Goal: Transaction & Acquisition: Purchase product/service

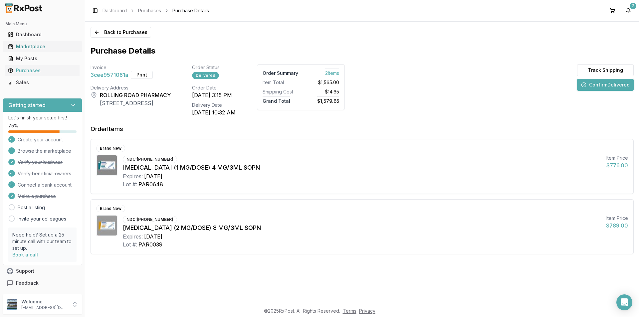
click at [31, 45] on div "Marketplace" at bounding box center [42, 46] width 69 height 7
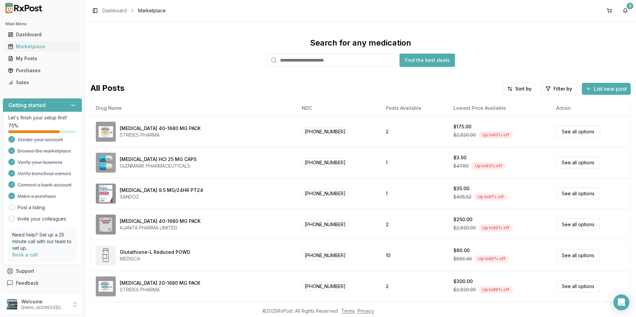
click at [295, 61] on input "search" at bounding box center [330, 60] width 128 height 13
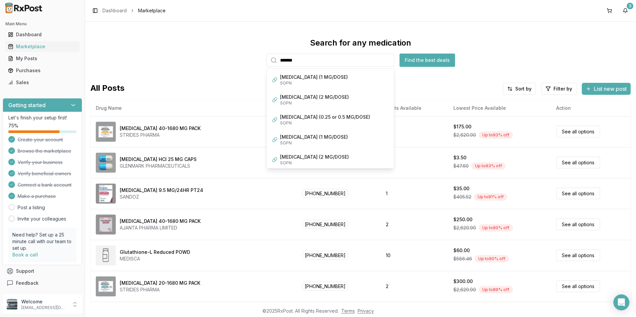
type input "*******"
click at [435, 56] on button "Find the best deals" at bounding box center [428, 60] width 56 height 13
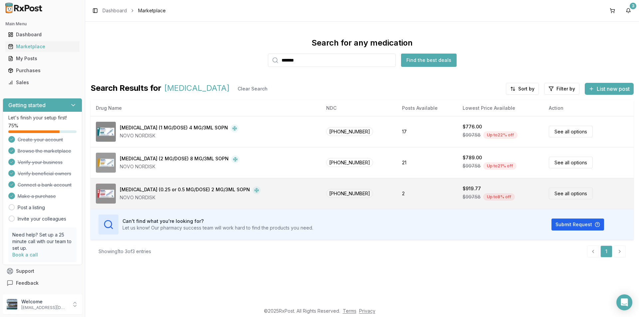
click at [570, 190] on link "See all options" at bounding box center [571, 194] width 44 height 12
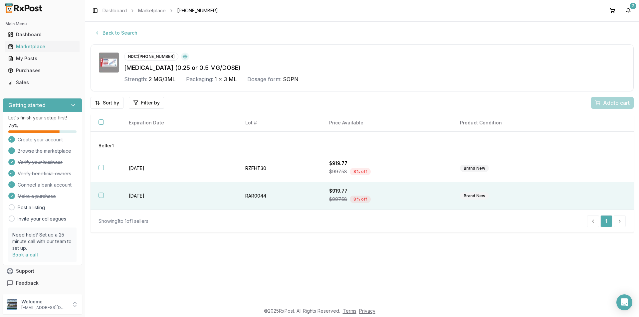
click at [476, 194] on div "Brand New" at bounding box center [474, 195] width 29 height 7
click at [613, 100] on span "Add 1 to cart" at bounding box center [615, 103] width 29 height 8
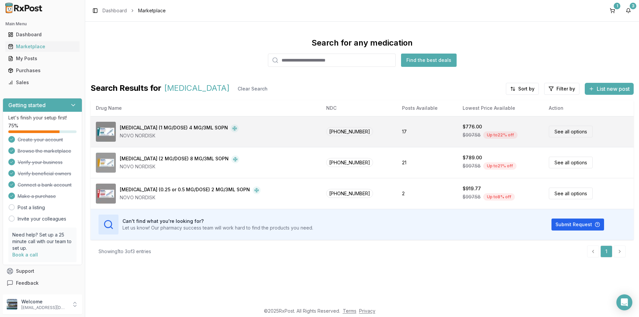
click at [572, 130] on link "See all options" at bounding box center [571, 132] width 44 height 12
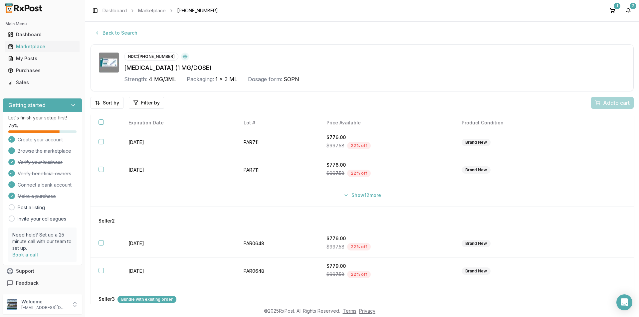
scroll to position [42, 0]
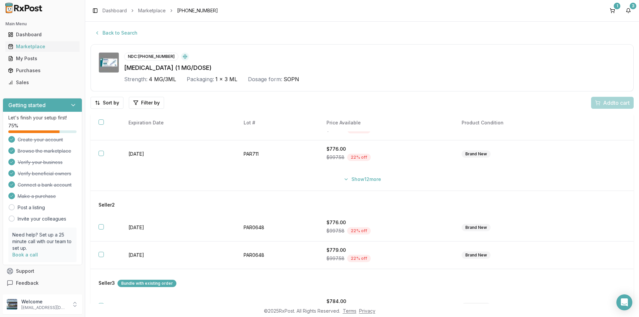
click at [139, 284] on div "Bundle with existing order" at bounding box center [146, 283] width 59 height 7
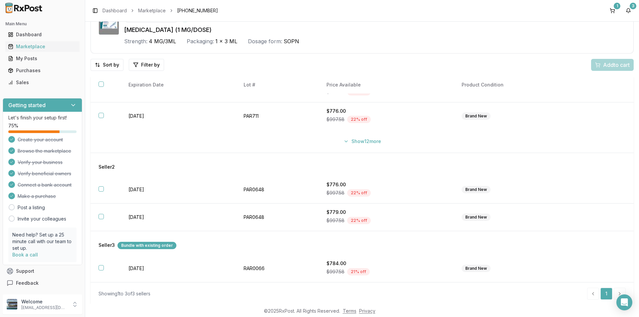
scroll to position [39, 0]
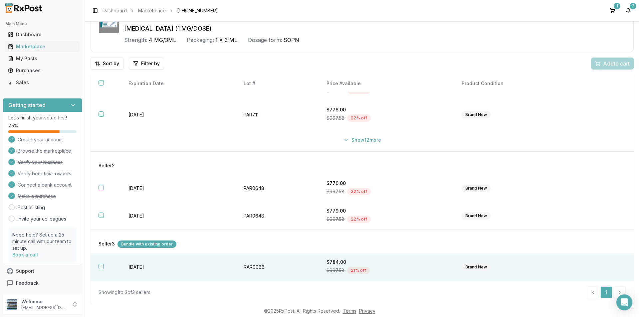
click at [99, 266] on button "button" at bounding box center [100, 266] width 5 height 5
click at [608, 62] on span "Add 1 to cart" at bounding box center [615, 64] width 29 height 8
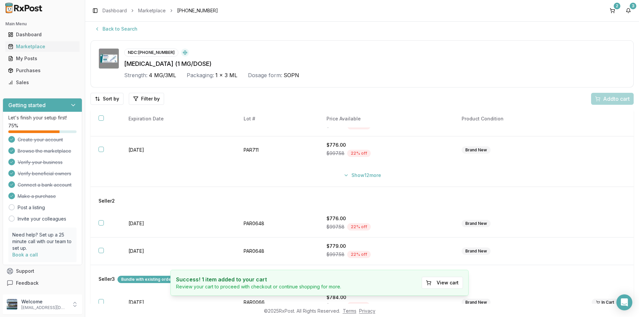
scroll to position [0, 0]
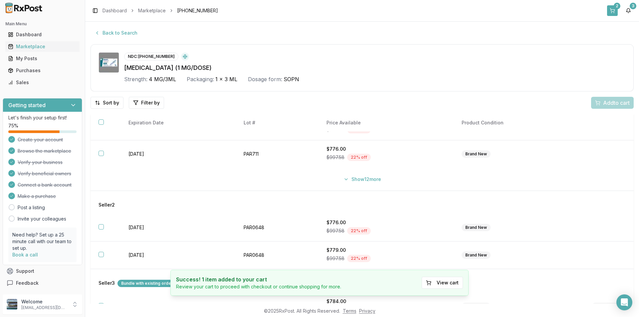
click at [611, 8] on button "2" at bounding box center [612, 10] width 11 height 11
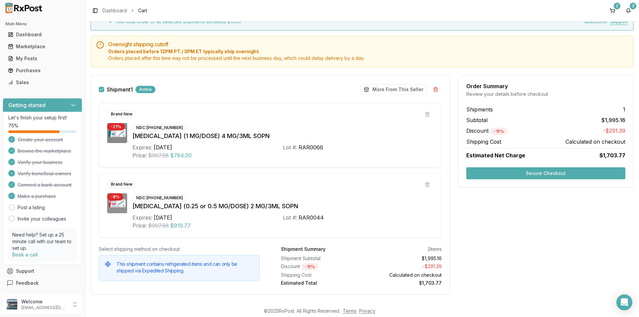
scroll to position [60, 0]
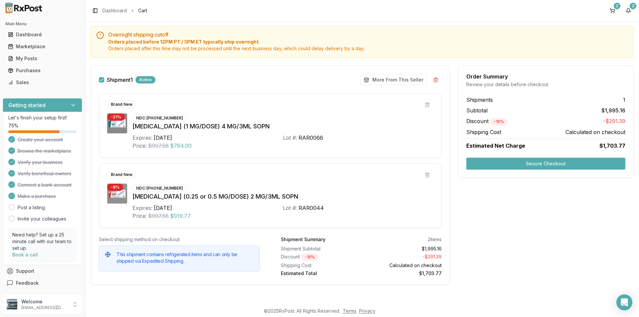
click at [543, 162] on button "Secure Checkout" at bounding box center [545, 164] width 159 height 12
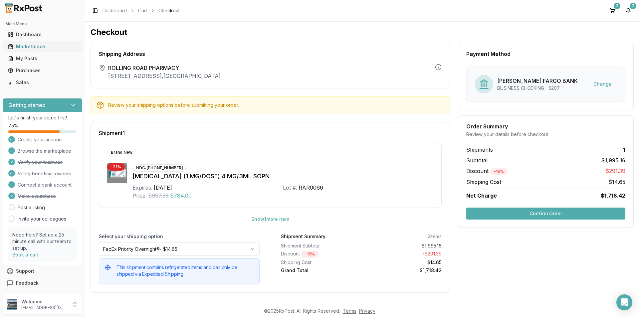
click at [28, 44] on div "Marketplace" at bounding box center [42, 46] width 69 height 7
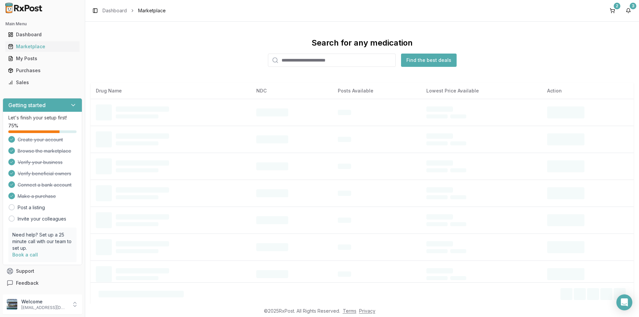
click at [299, 60] on input "search" at bounding box center [332, 60] width 128 height 13
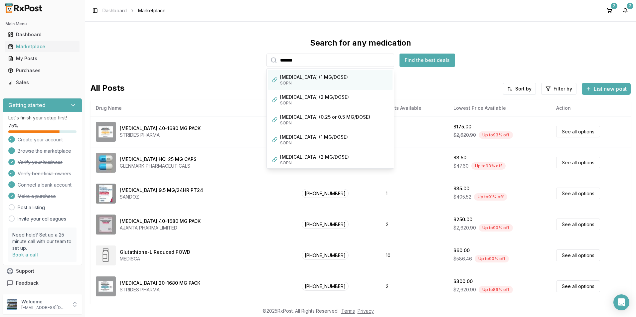
type input "*******"
click at [324, 79] on div "[MEDICAL_DATA] (1 MG/DOSE)" at bounding box center [334, 77] width 108 height 7
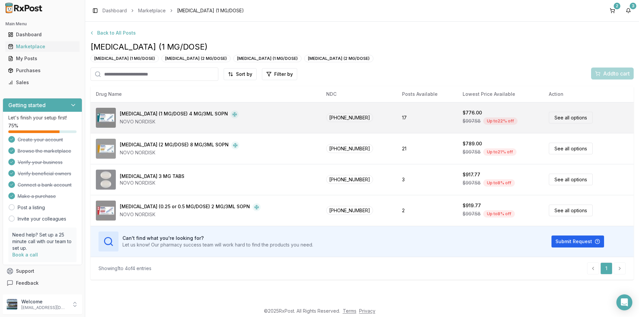
click at [565, 117] on link "See all options" at bounding box center [571, 118] width 44 height 12
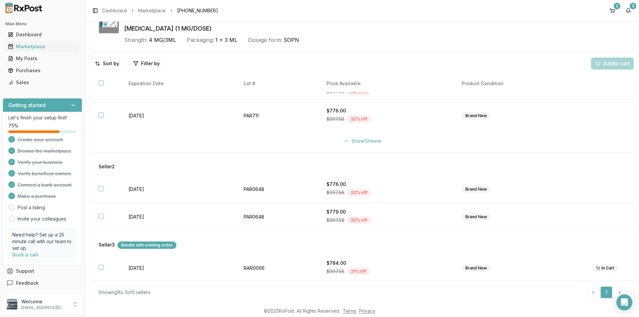
scroll to position [42, 0]
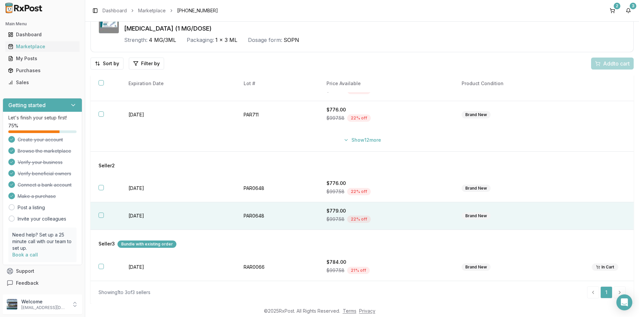
click at [477, 214] on div "Brand New" at bounding box center [475, 215] width 29 height 7
click at [616, 63] on span "Add 1 to cart" at bounding box center [615, 64] width 29 height 8
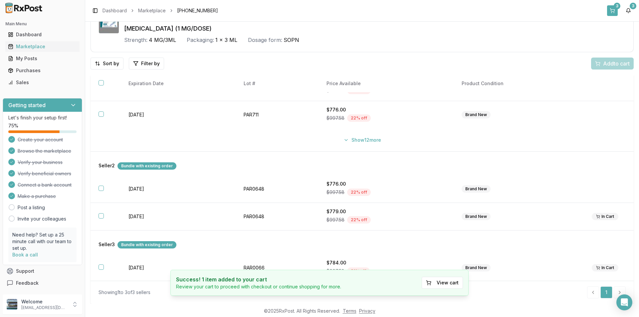
click at [610, 10] on button "3" at bounding box center [612, 10] width 11 height 11
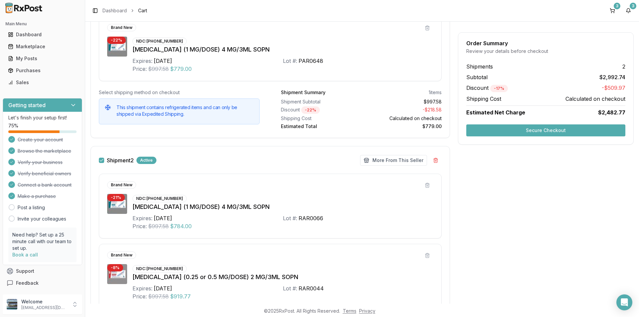
scroll to position [166, 0]
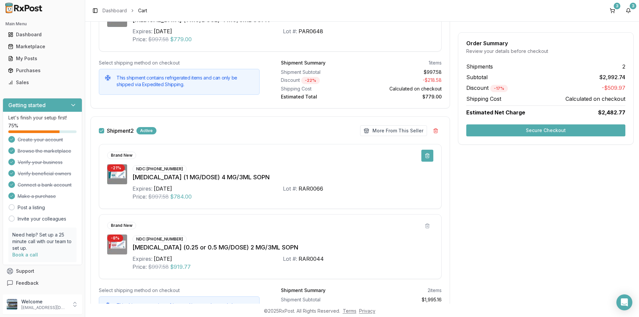
click at [427, 154] on button at bounding box center [427, 156] width 12 height 12
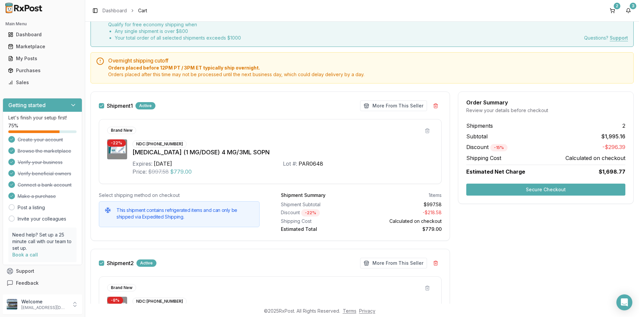
scroll to position [33, 0]
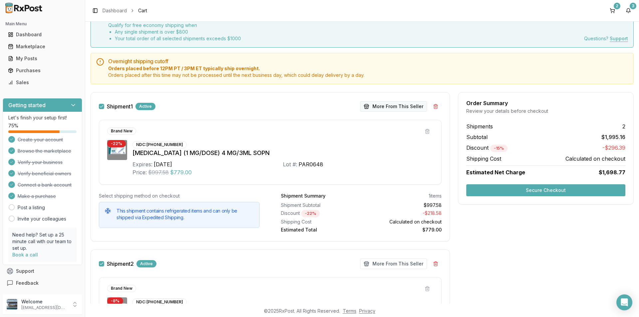
click at [401, 104] on button "More From This Seller" at bounding box center [393, 106] width 67 height 11
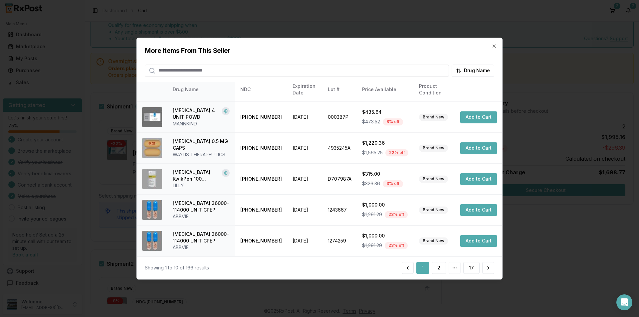
scroll to position [0, 0]
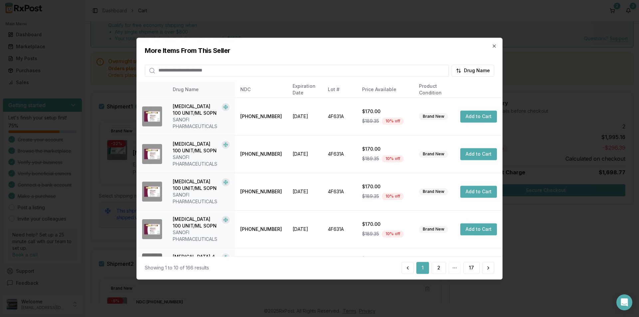
click at [204, 71] on input "search" at bounding box center [297, 71] width 304 height 12
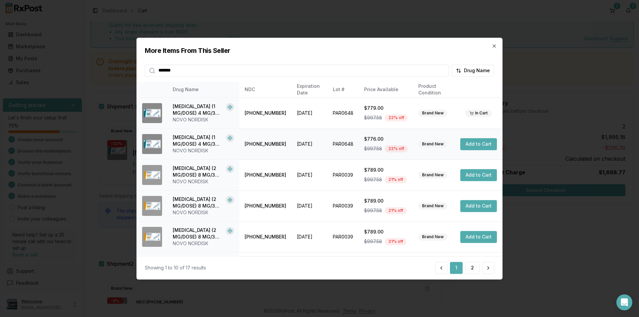
type input "*******"
click at [473, 142] on button "Add to Cart" at bounding box center [478, 144] width 37 height 12
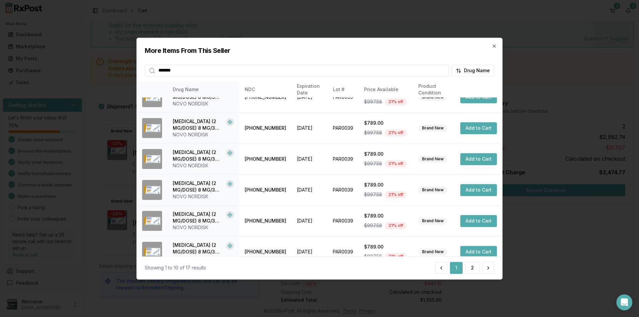
scroll to position [151, 0]
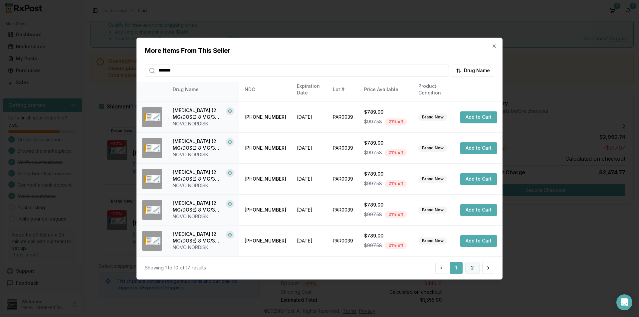
click at [472, 265] on button "2" at bounding box center [472, 268] width 14 height 12
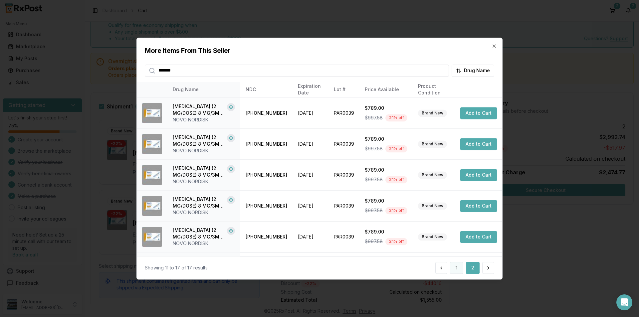
click at [456, 266] on button "1" at bounding box center [456, 268] width 13 height 12
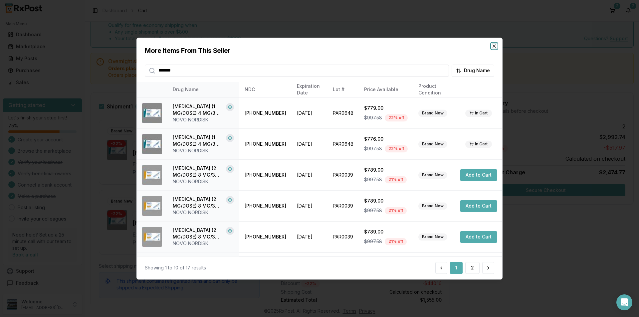
click at [494, 45] on icon "button" at bounding box center [494, 46] width 3 height 3
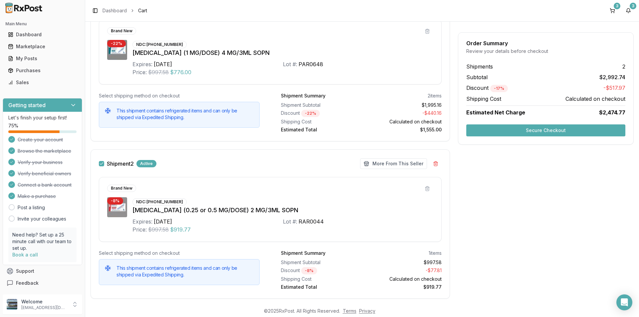
scroll to position [217, 0]
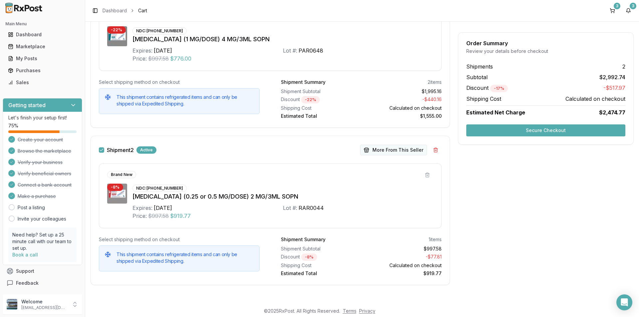
click at [393, 147] on button "More From This Seller" at bounding box center [393, 150] width 67 height 11
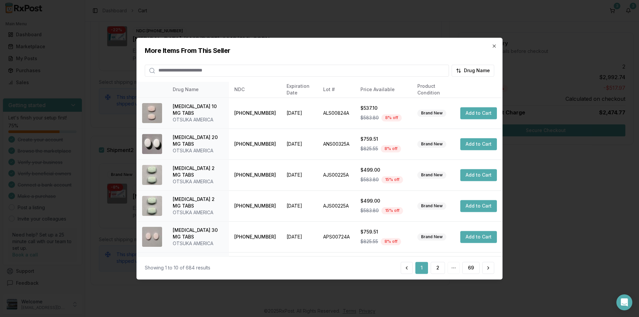
click at [231, 73] on input "search" at bounding box center [297, 71] width 304 height 12
type input "*******"
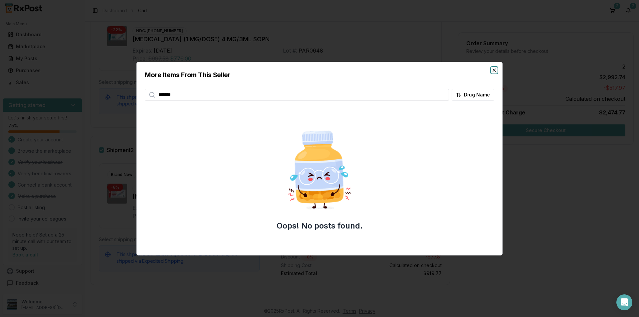
click at [493, 70] on icon "button" at bounding box center [493, 70] width 5 height 5
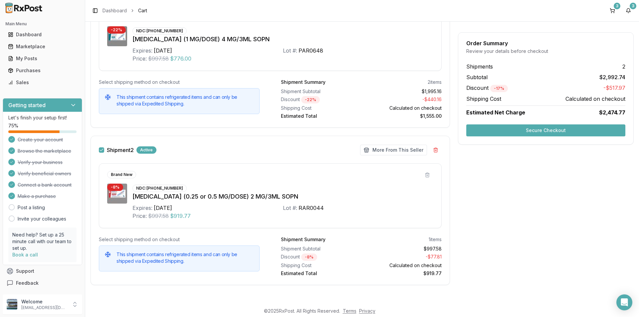
click at [549, 127] on button "Secure Checkout" at bounding box center [545, 130] width 159 height 12
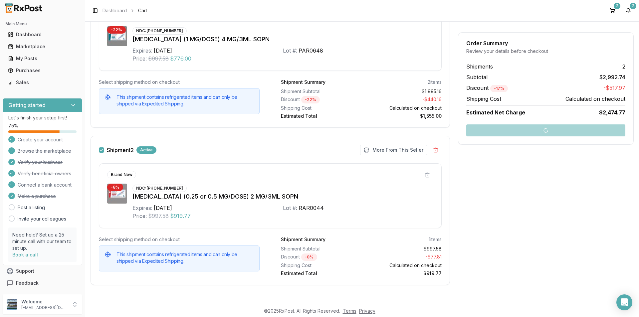
scroll to position [60, 0]
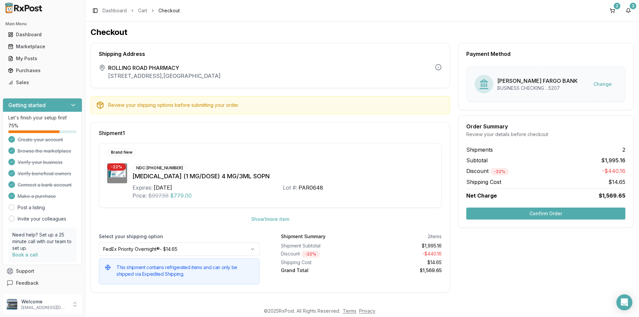
click at [553, 211] on button "Confirm Order" at bounding box center [545, 214] width 159 height 12
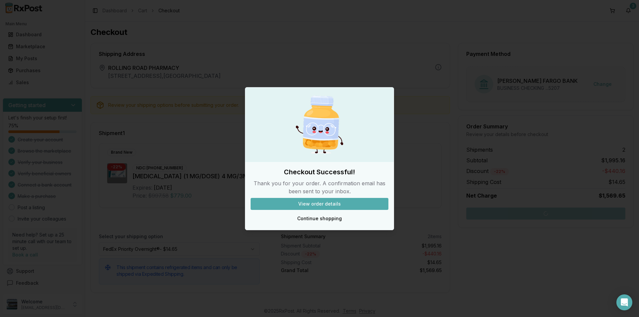
click at [324, 203] on button "View order details" at bounding box center [320, 204] width 138 height 12
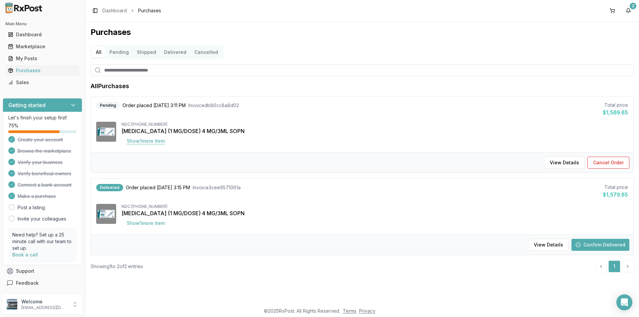
click at [147, 139] on button "Show 1 more item" at bounding box center [145, 141] width 49 height 12
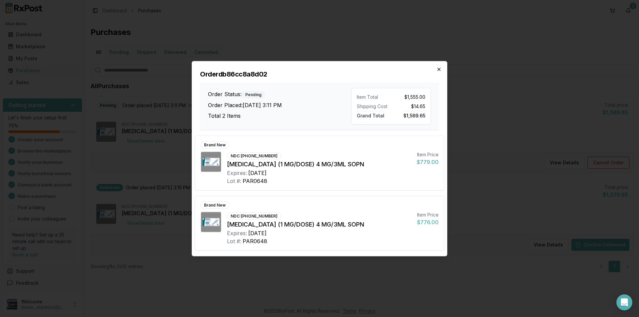
click at [439, 70] on icon "button" at bounding box center [438, 69] width 3 height 3
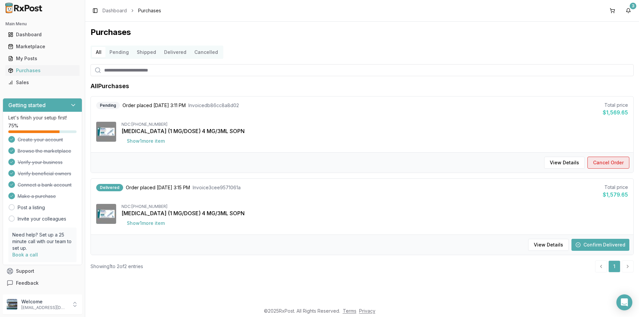
click at [613, 160] on button "Cancel Order" at bounding box center [608, 163] width 42 height 12
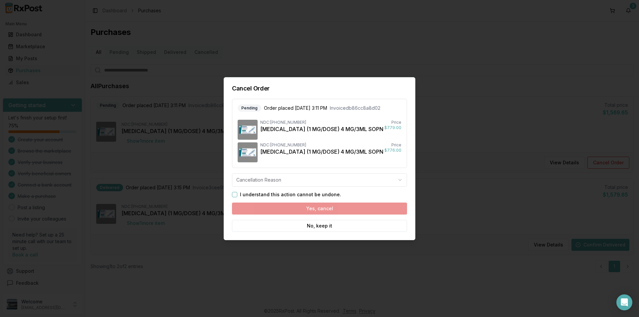
click at [400, 179] on body "Main Menu Dashboard Marketplace My Posts Purchases Sales Getting started Let's …" at bounding box center [319, 158] width 639 height 317
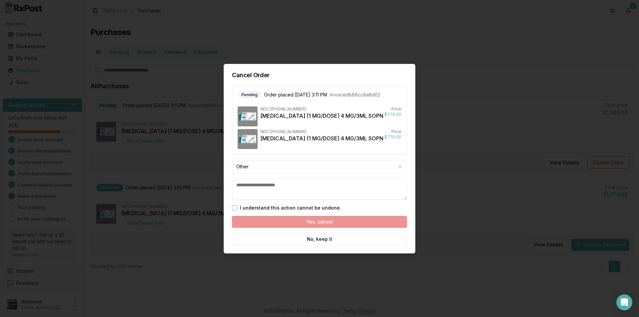
click at [235, 207] on button "I understand this action cannot be undone." at bounding box center [234, 207] width 5 height 5
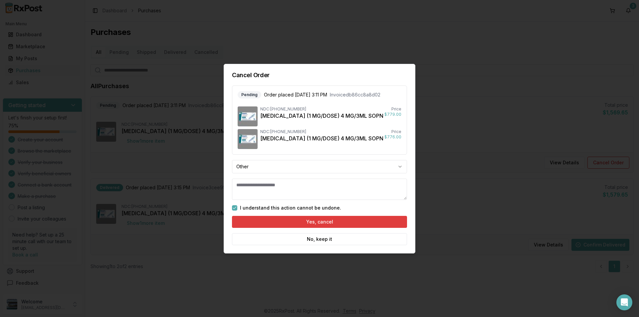
click at [323, 219] on button "Yes, cancel" at bounding box center [319, 222] width 175 height 12
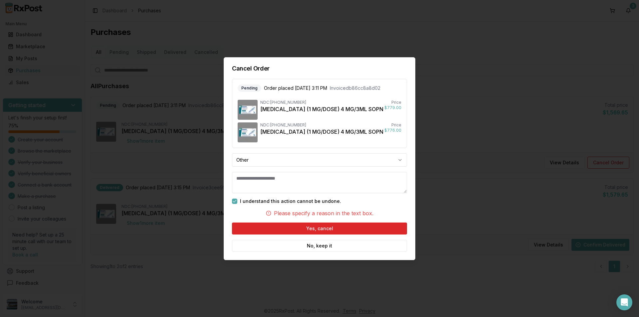
click at [269, 182] on textarea at bounding box center [319, 182] width 175 height 21
type textarea "**********"
click at [322, 226] on button "Yes, cancel" at bounding box center [319, 229] width 175 height 12
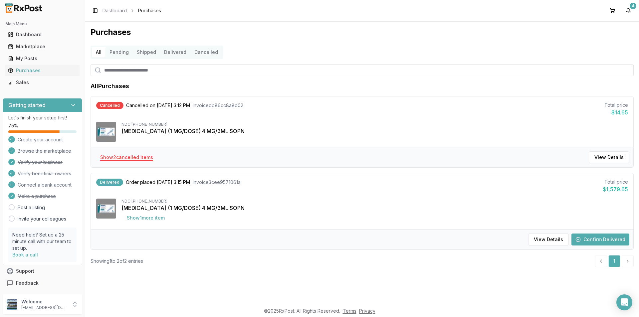
click at [133, 157] on button "Show 2 cancelled item s" at bounding box center [127, 157] width 64 height 12
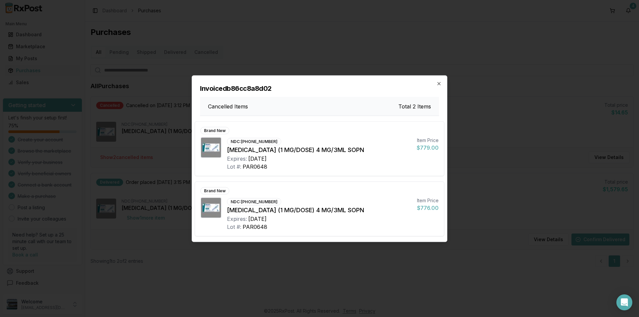
click at [439, 81] on div "Invoice db86cc8a8d02 Cancelled Items Total 2 Items" at bounding box center [319, 96] width 255 height 40
click at [440, 83] on icon "button" at bounding box center [438, 83] width 5 height 5
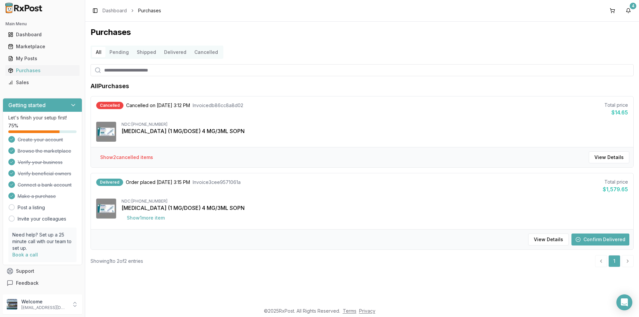
click at [177, 130] on div "[MEDICAL_DATA] (1 MG/DOSE) 4 MG/3ML SOPN" at bounding box center [374, 131] width 506 height 8
click at [116, 156] on button "Show 2 cancelled item s" at bounding box center [127, 157] width 64 height 12
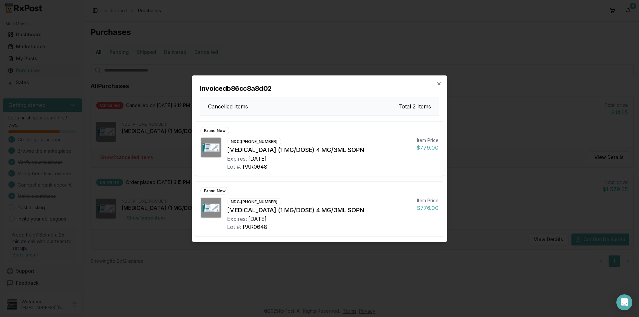
click at [439, 83] on icon "button" at bounding box center [438, 83] width 5 height 5
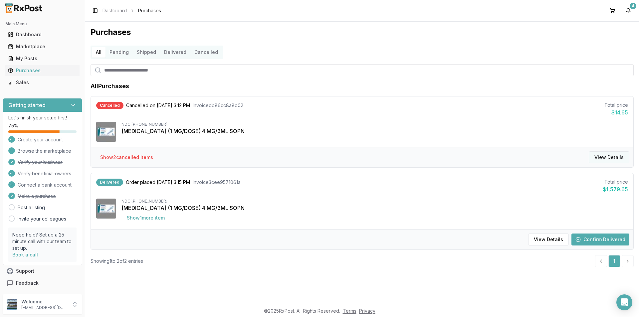
click at [613, 156] on button "View Details" at bounding box center [609, 157] width 41 height 12
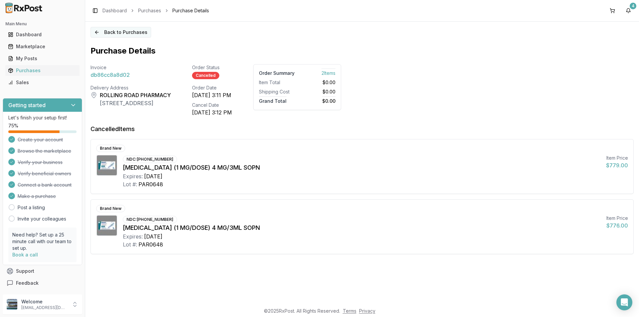
click at [123, 30] on button "Back to Purchases" at bounding box center [120, 32] width 61 height 11
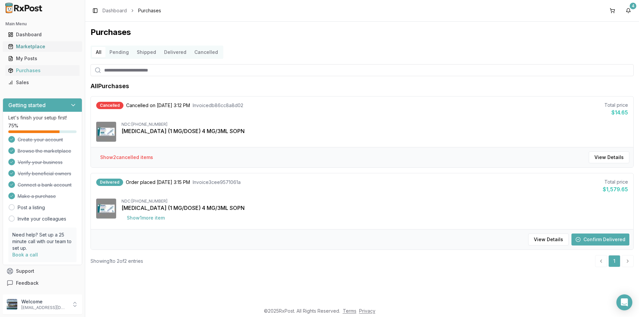
click at [42, 44] on div "Marketplace" at bounding box center [42, 46] width 69 height 7
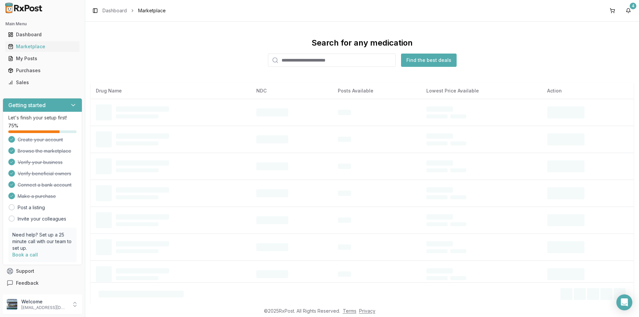
click at [320, 58] on input "search" at bounding box center [332, 60] width 128 height 13
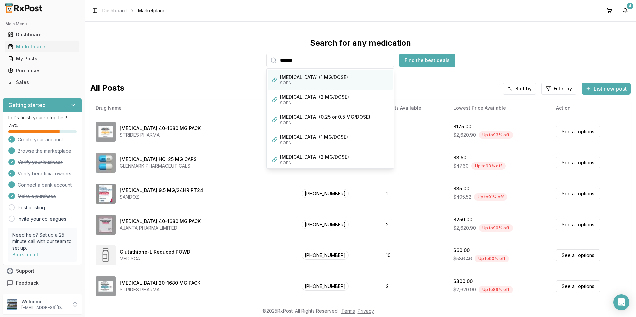
click at [305, 78] on div "[MEDICAL_DATA] (1 MG/DOSE)" at bounding box center [334, 77] width 108 height 7
type input "**********"
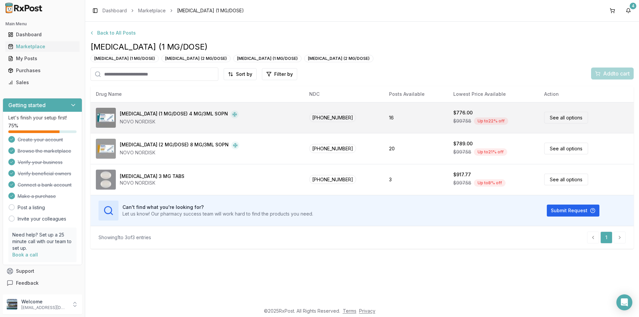
click at [557, 116] on link "See all options" at bounding box center [566, 118] width 44 height 12
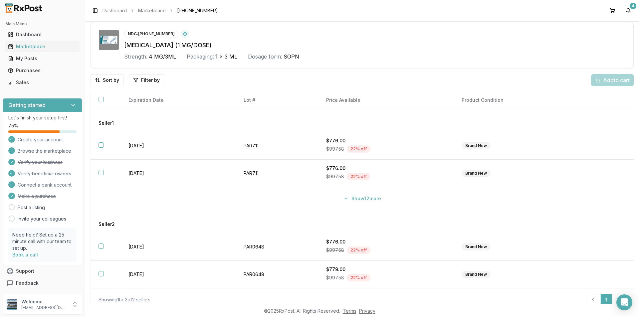
scroll to position [30, 0]
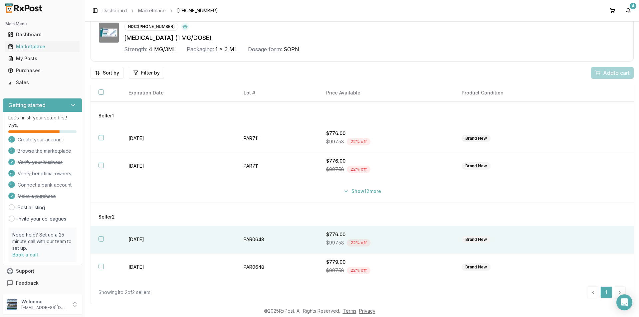
click at [476, 237] on div "Brand New" at bounding box center [475, 239] width 29 height 7
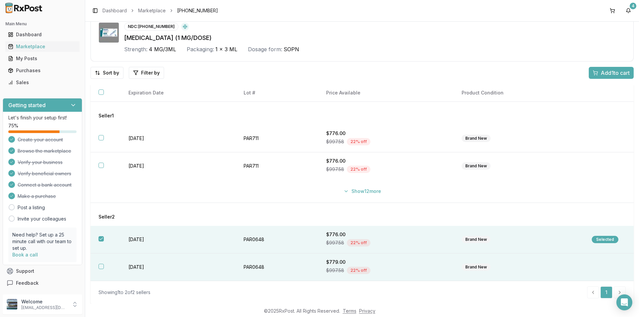
click at [476, 265] on div "Brand New" at bounding box center [475, 266] width 29 height 7
click at [605, 71] on span "Add 2 to cart" at bounding box center [615, 73] width 30 height 8
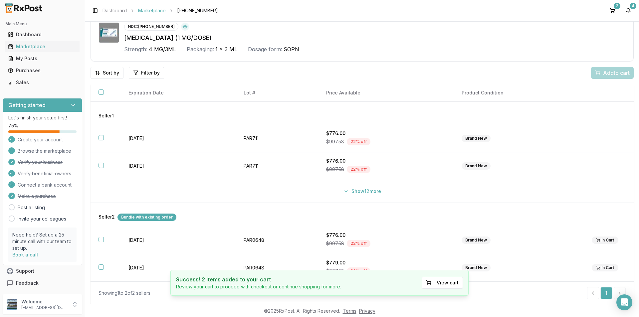
click at [151, 8] on link "Marketplace" at bounding box center [152, 10] width 28 height 7
click at [30, 45] on div "Marketplace" at bounding box center [42, 46] width 69 height 7
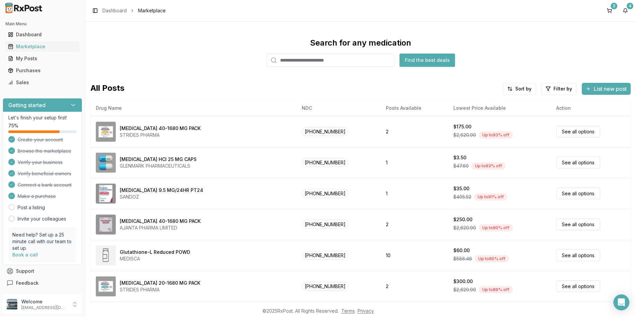
click at [301, 62] on input "search" at bounding box center [330, 60] width 128 height 13
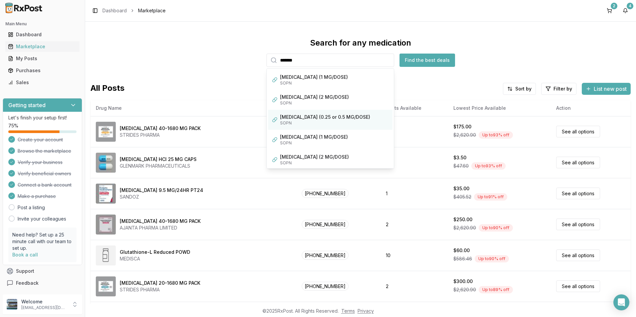
click at [309, 121] on div "SOPN" at bounding box center [334, 122] width 108 height 5
type input "**********"
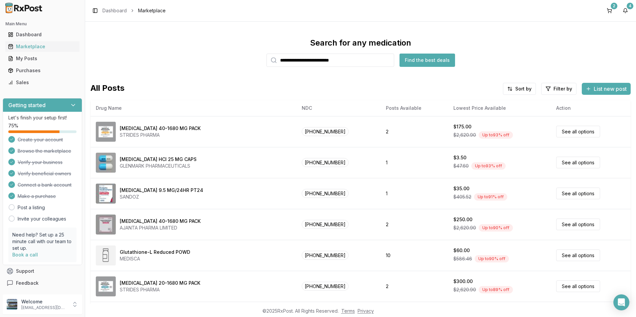
click at [423, 59] on button "Find the best deals" at bounding box center [428, 60] width 56 height 13
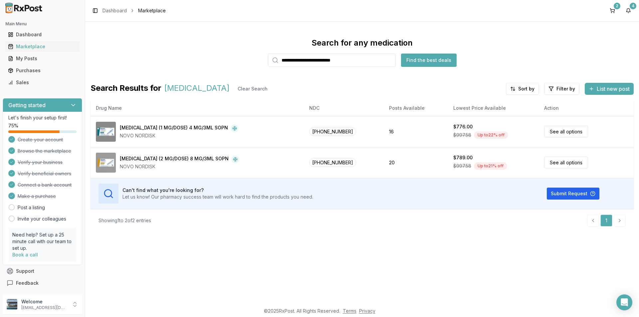
click at [431, 57] on button "Find the best deals" at bounding box center [429, 60] width 56 height 13
click at [612, 8] on button "2" at bounding box center [612, 10] width 11 height 11
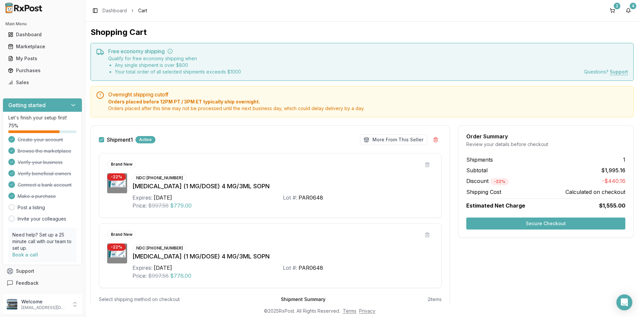
click at [551, 223] on button "Secure Checkout" at bounding box center [545, 224] width 159 height 12
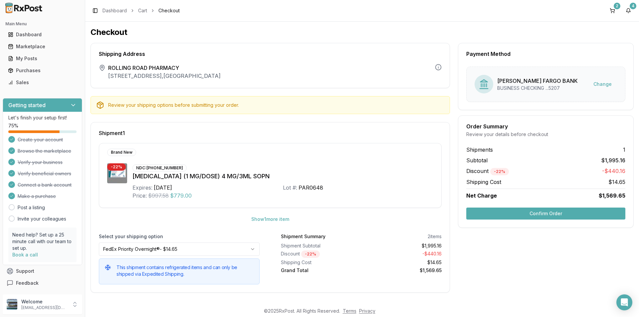
click at [543, 212] on button "Confirm Order" at bounding box center [545, 214] width 159 height 12
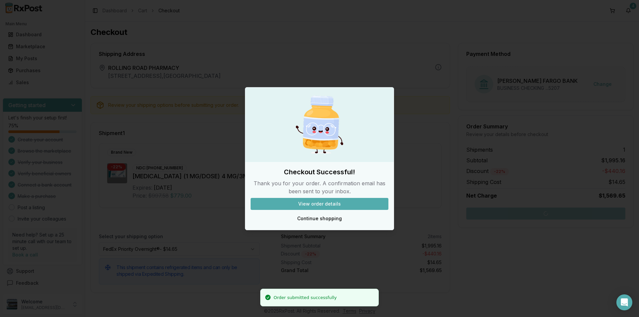
click at [324, 203] on button "View order details" at bounding box center [320, 204] width 138 height 12
